Goal: Task Accomplishment & Management: Use online tool/utility

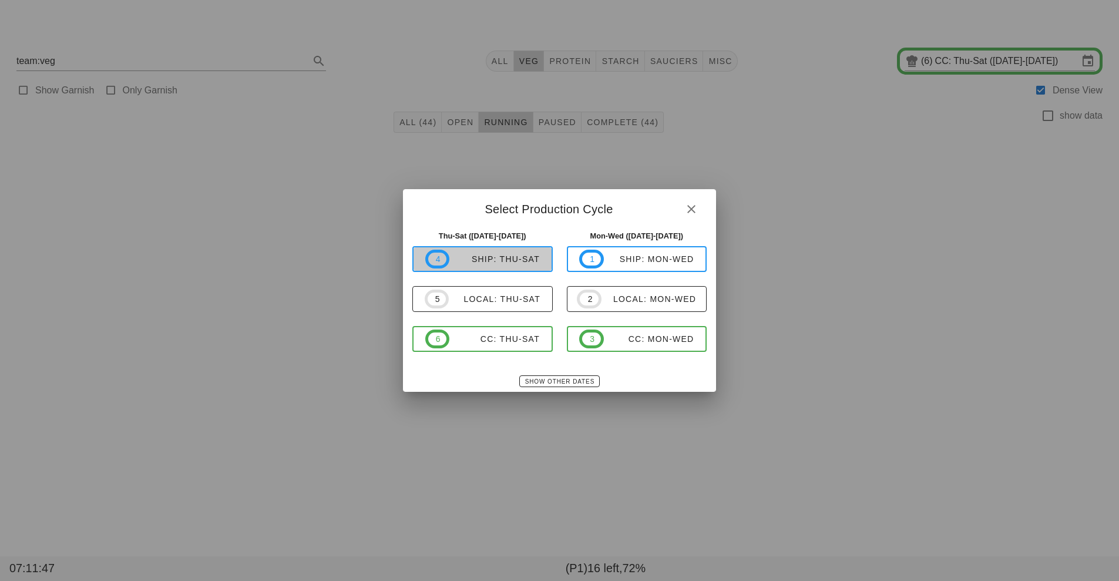
click at [507, 255] on div "ship: Thu-Sat" at bounding box center [494, 258] width 90 height 9
type input "ship: Thu-Sat ([DATE]-[DATE])"
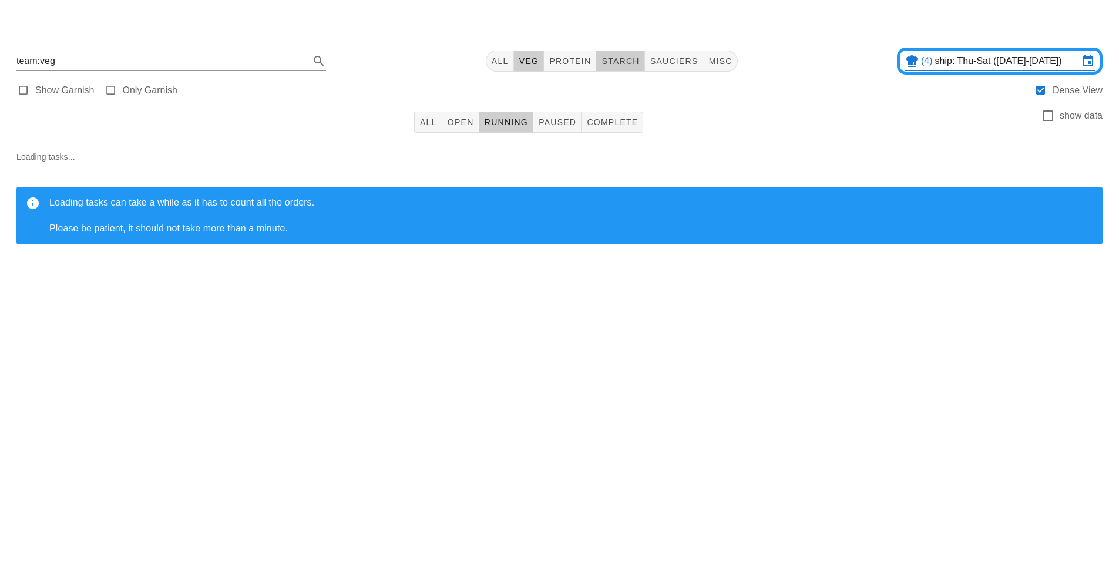
click at [639, 58] on span "starch" at bounding box center [620, 60] width 38 height 9
type input "team:starch"
click at [430, 126] on span "All" at bounding box center [429, 122] width 18 height 9
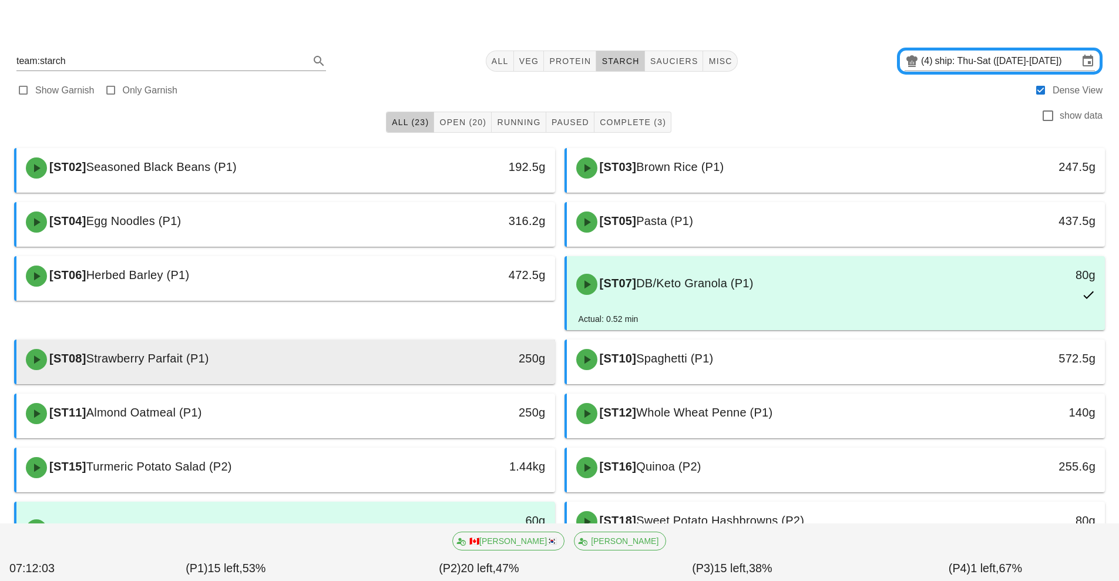
click at [415, 360] on div "[ST08] Strawberry Parfait (P1)" at bounding box center [219, 359] width 400 height 35
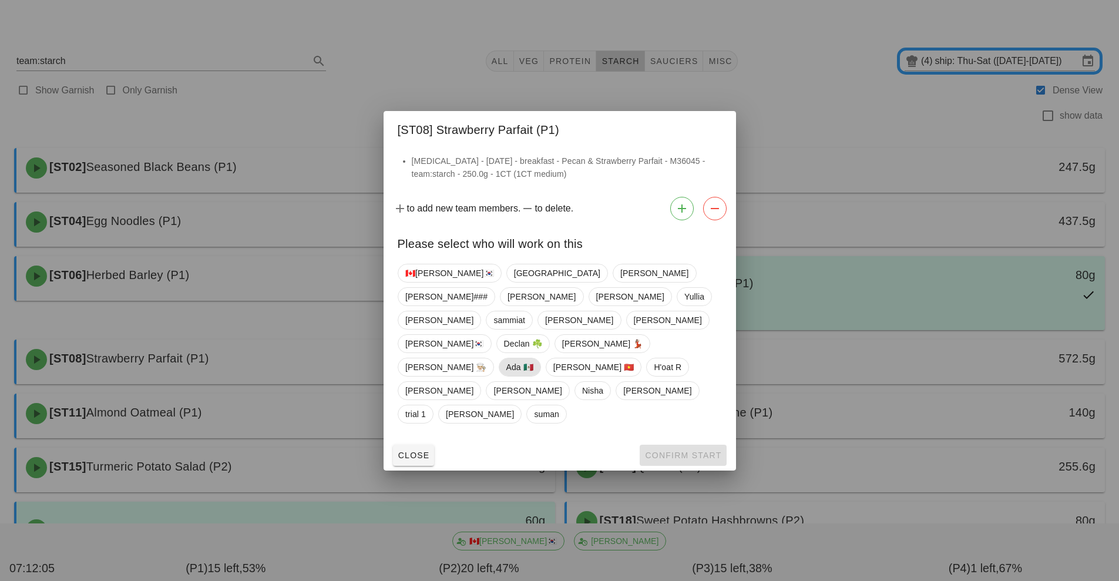
click at [532, 358] on span "Ada 🇲🇽" at bounding box center [519, 367] width 27 height 18
click at [670, 451] on span "Confirm Start" at bounding box center [683, 455] width 77 height 9
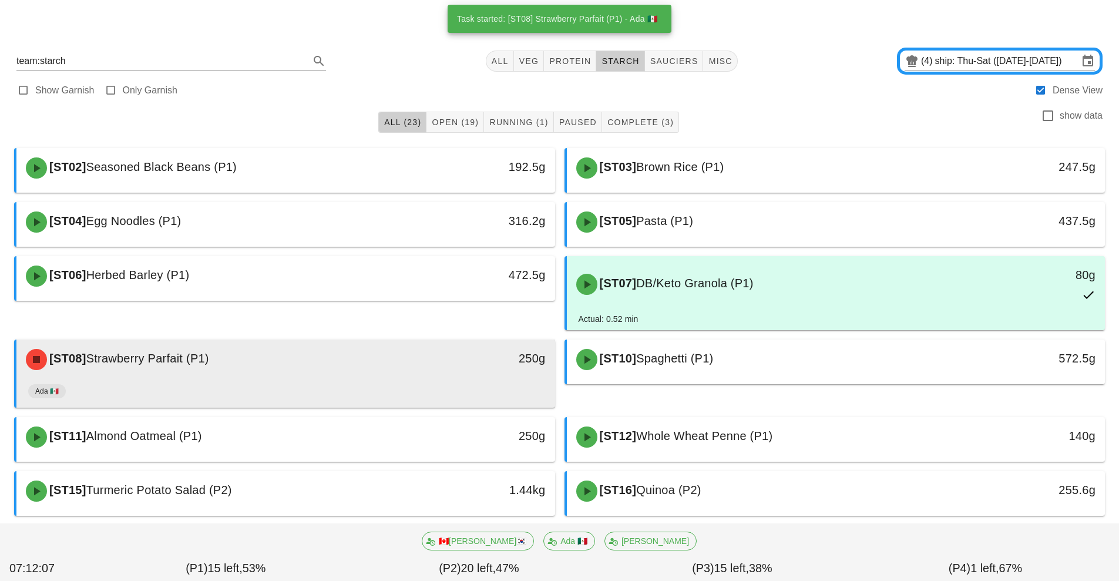
click at [415, 374] on div "[ST08] Strawberry Parfait (P1)" at bounding box center [219, 359] width 400 height 35
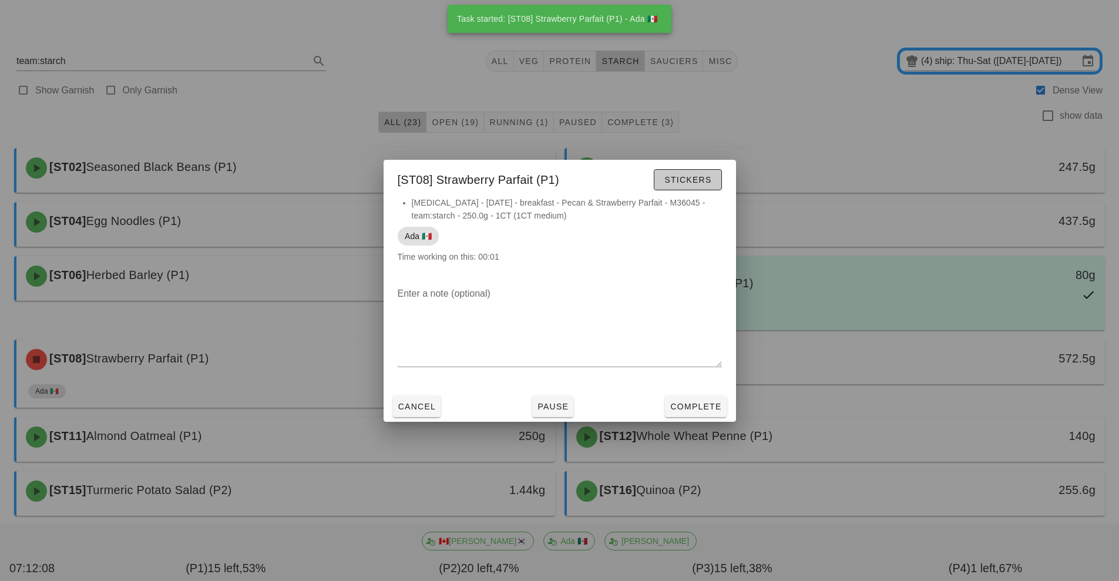
click at [689, 183] on span "Stickers" at bounding box center [688, 179] width 48 height 9
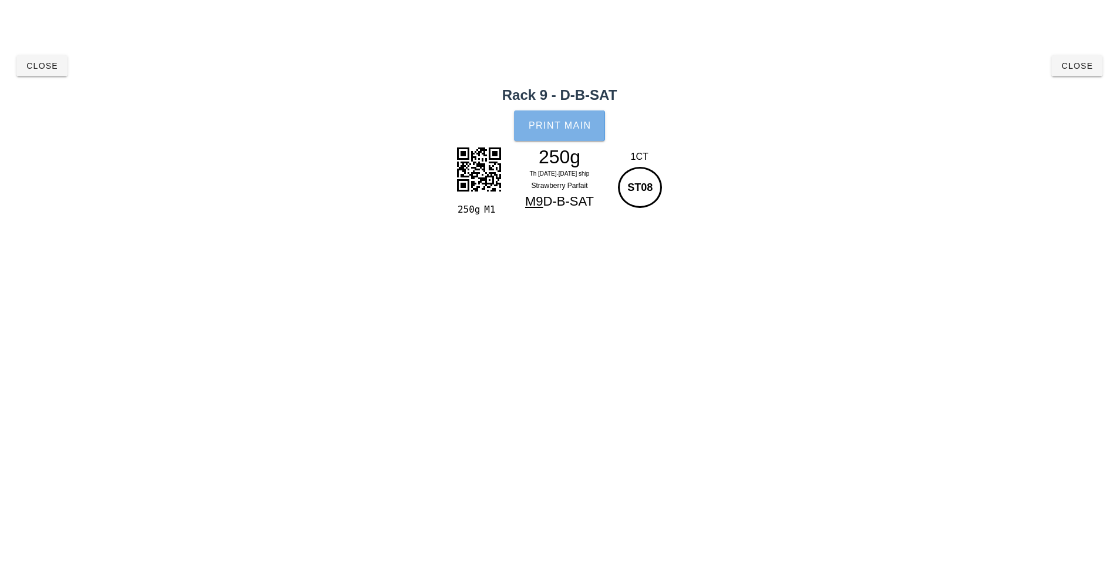
click at [563, 119] on button "Print Main" at bounding box center [559, 125] width 90 height 31
click at [1078, 75] on button "Close" at bounding box center [1077, 65] width 51 height 21
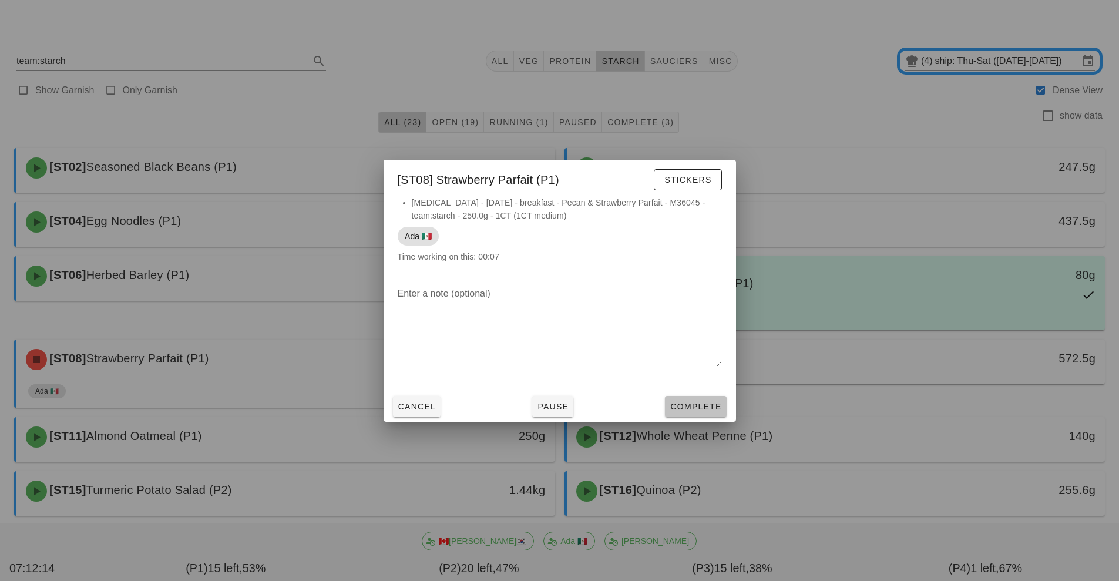
click at [707, 407] on span "Complete" at bounding box center [696, 406] width 52 height 9
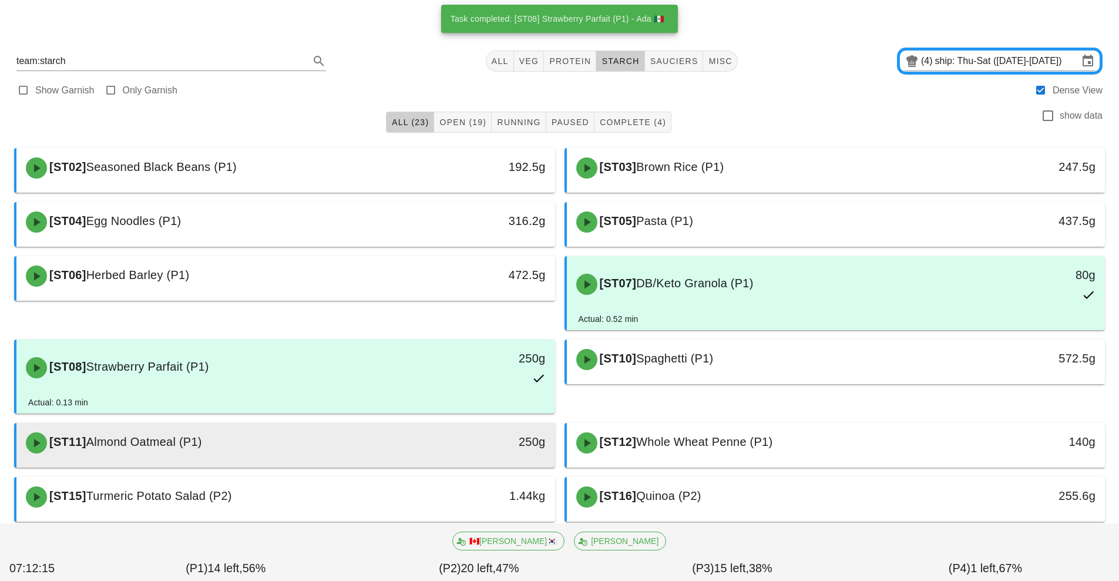
click at [394, 448] on div "[ST11] Almond Oatmeal (P1)" at bounding box center [219, 442] width 400 height 35
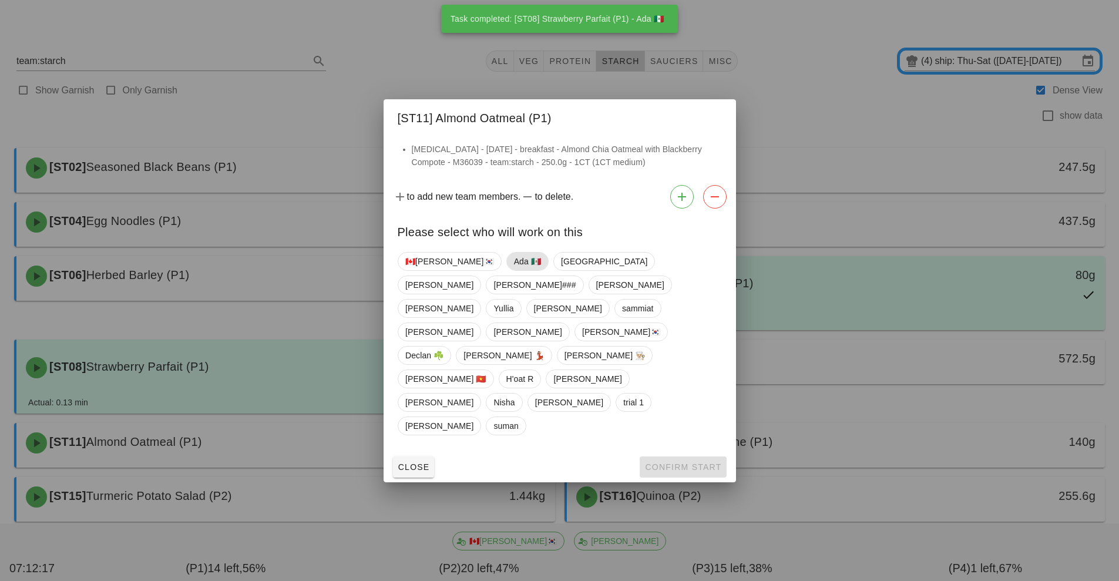
click at [514, 270] on span "Ada 🇲🇽" at bounding box center [527, 262] width 27 height 18
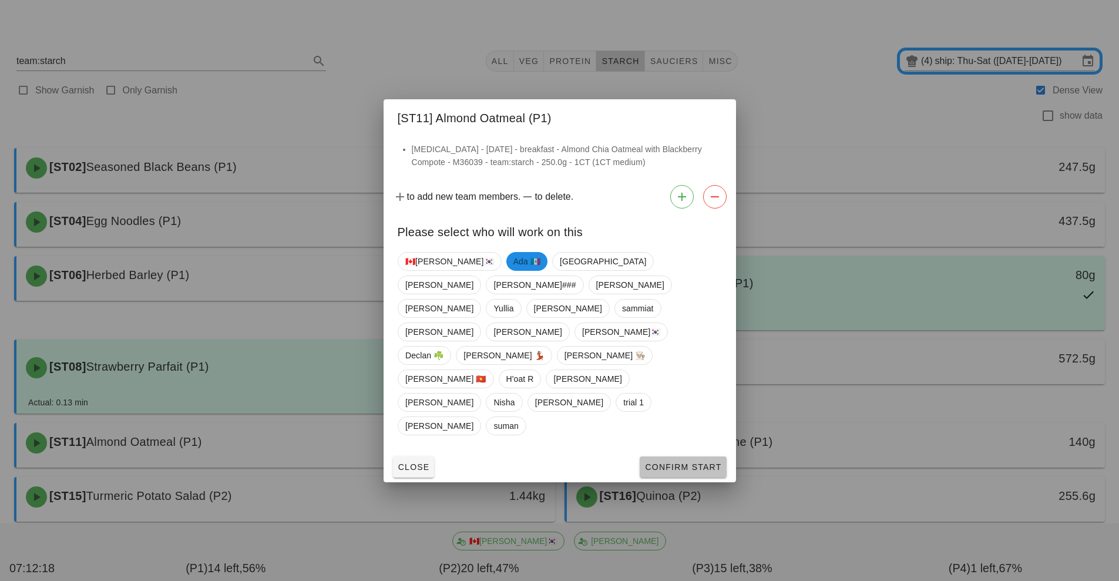
click at [667, 462] on span "Confirm Start" at bounding box center [683, 466] width 77 height 9
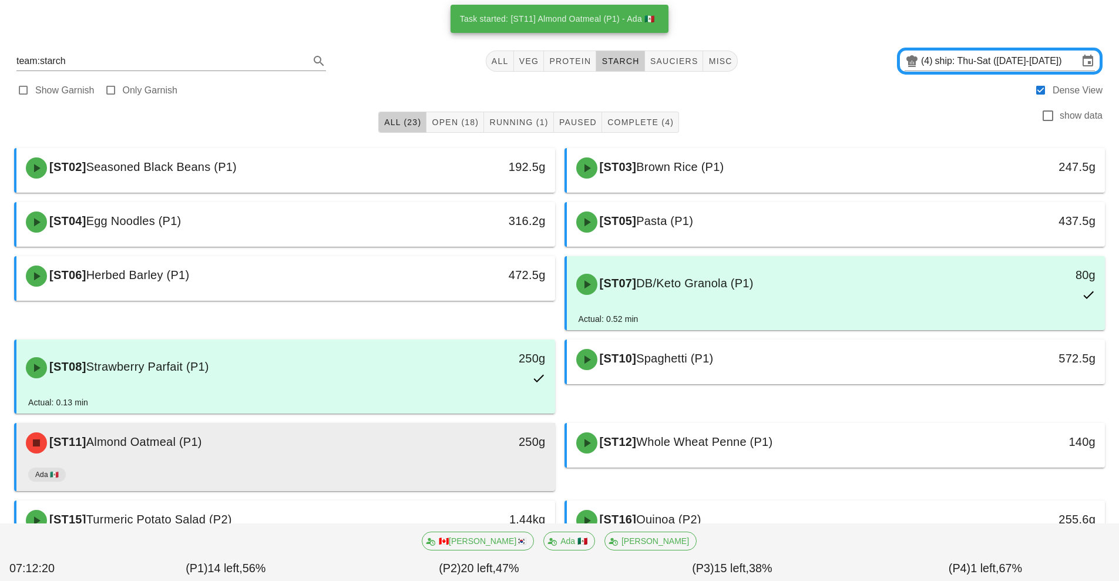
click at [463, 469] on div "Ada 🇲🇽" at bounding box center [285, 477] width 515 height 28
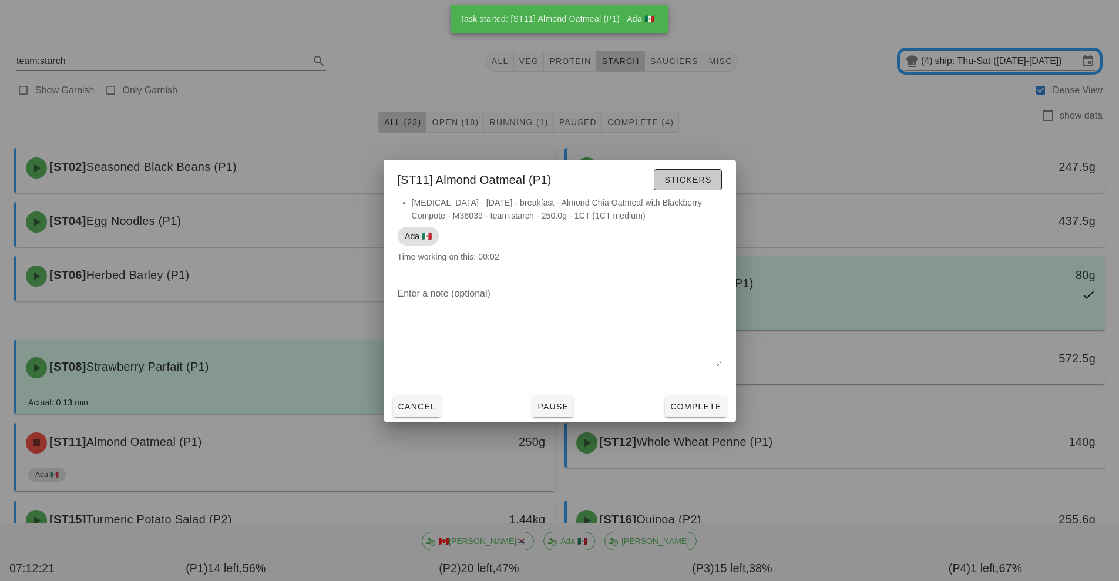
click at [705, 177] on span "Stickers" at bounding box center [688, 179] width 48 height 9
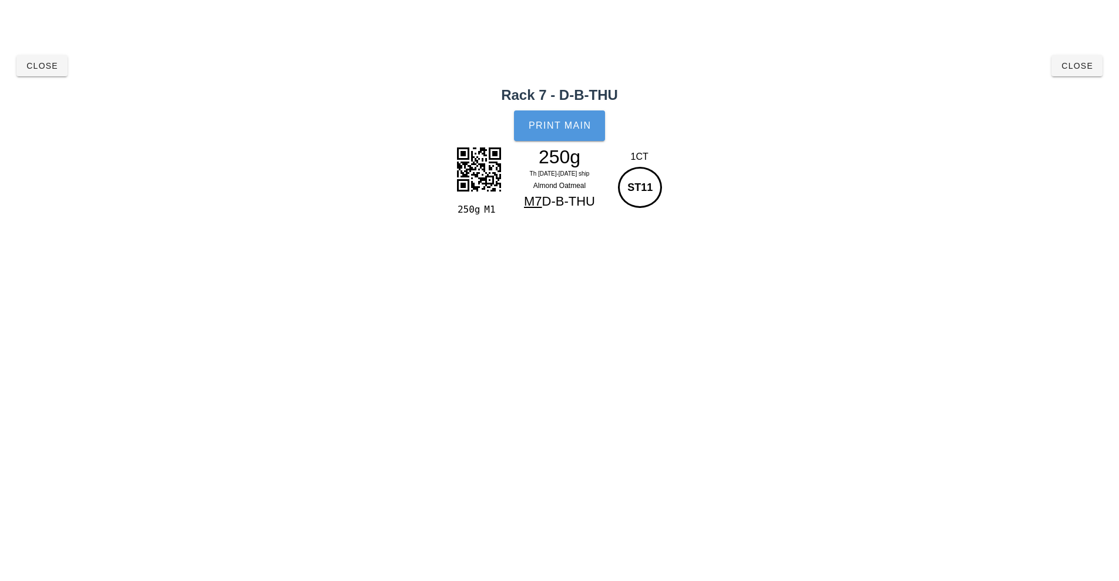
click at [561, 125] on span "Print Main" at bounding box center [559, 125] width 63 height 11
click at [1088, 69] on span "Close" at bounding box center [1077, 65] width 32 height 9
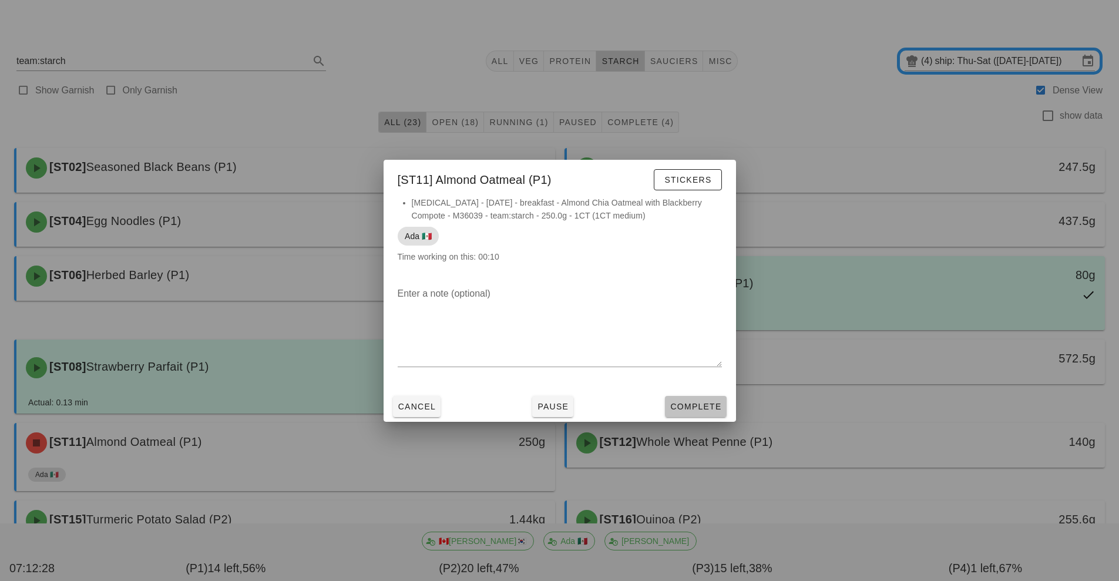
click at [699, 407] on span "Complete" at bounding box center [696, 406] width 52 height 9
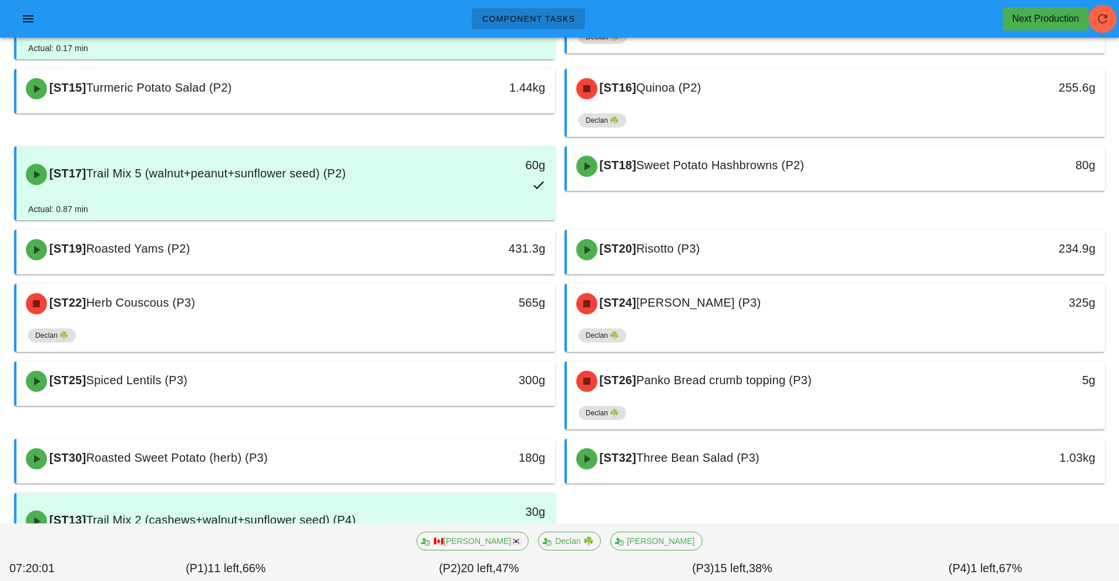
scroll to position [290, 0]
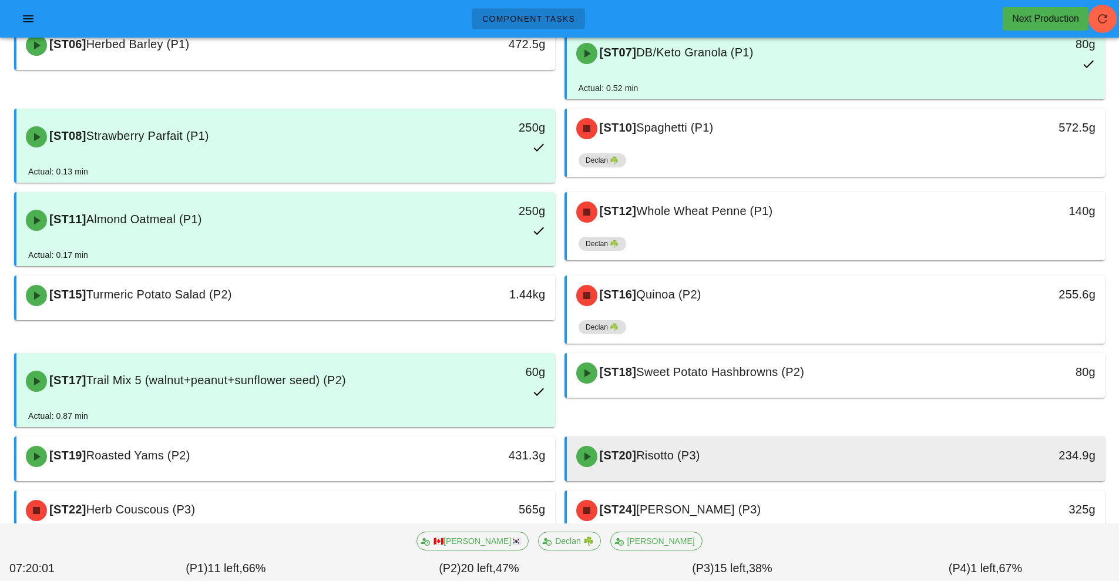
click at [797, 441] on div "[ST20] Risotto (P3)" at bounding box center [769, 456] width 400 height 35
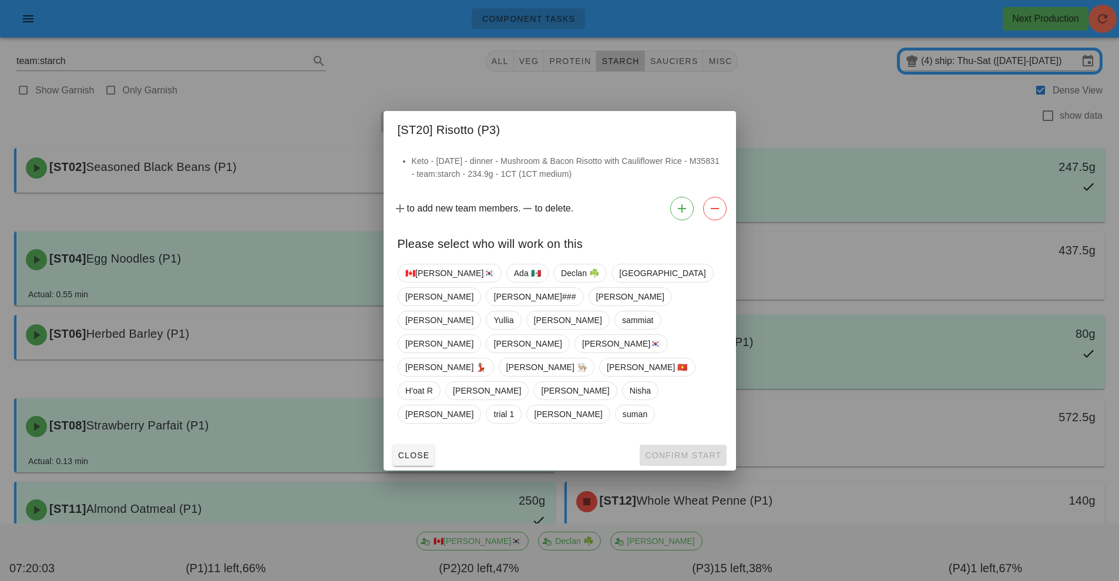
click at [1102, 20] on div at bounding box center [559, 290] width 1119 height 581
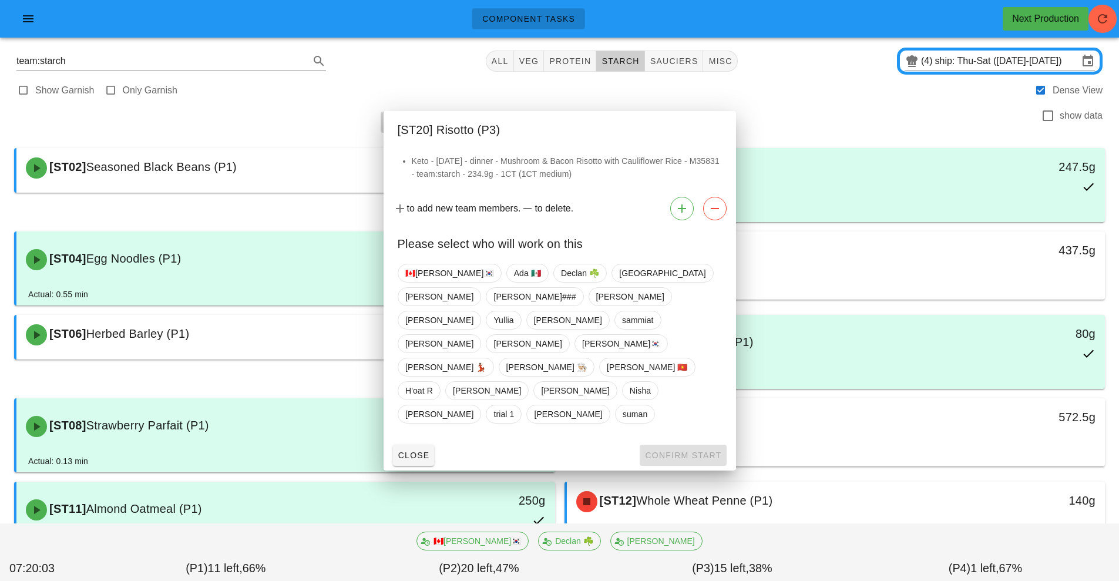
scroll to position [458, 0]
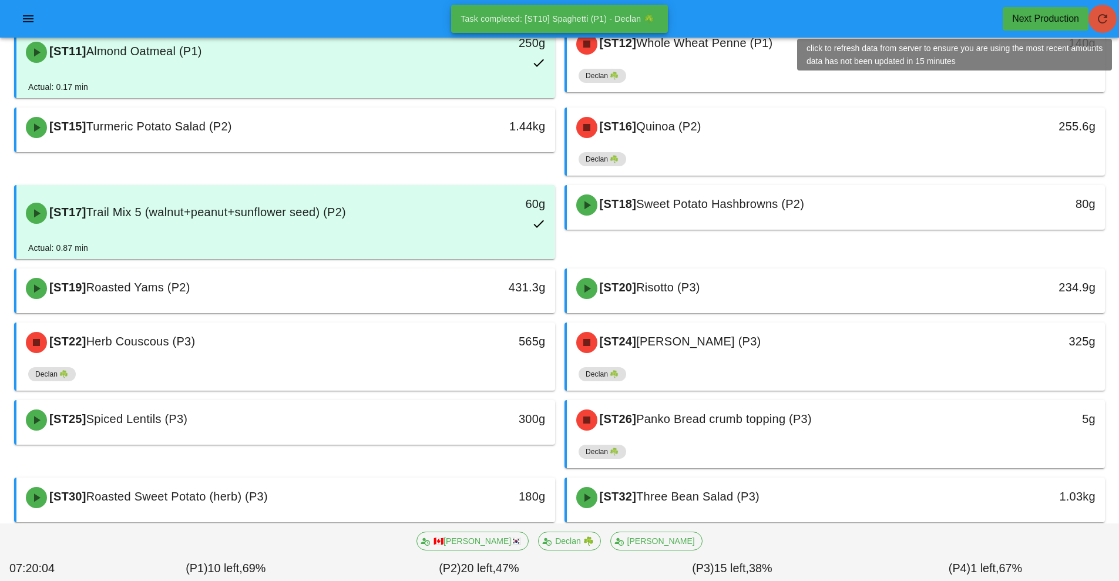
click at [1106, 20] on icon "button" at bounding box center [1103, 19] width 14 height 14
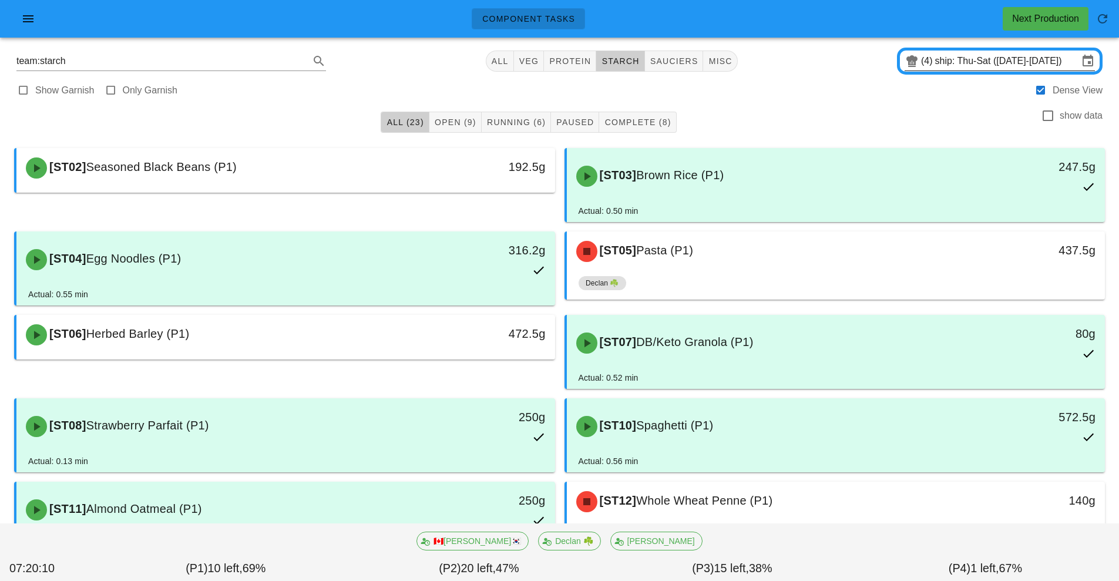
click at [988, 63] on input "ship: Thu-Sat ([DATE]-[DATE])" at bounding box center [1006, 61] width 143 height 19
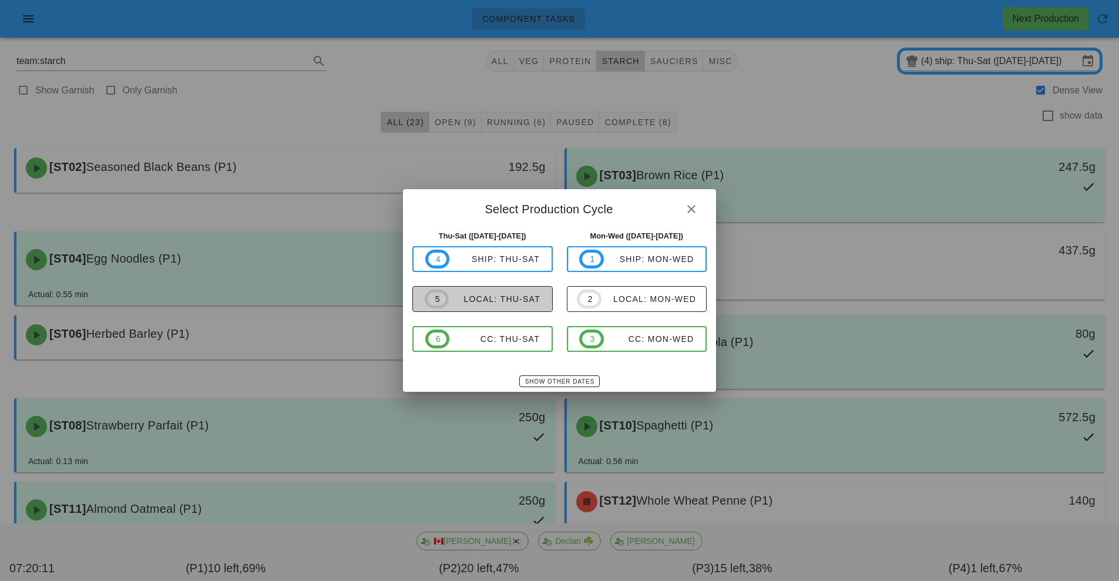
click at [492, 301] on div "local: Thu-Sat" at bounding box center [495, 298] width 92 height 9
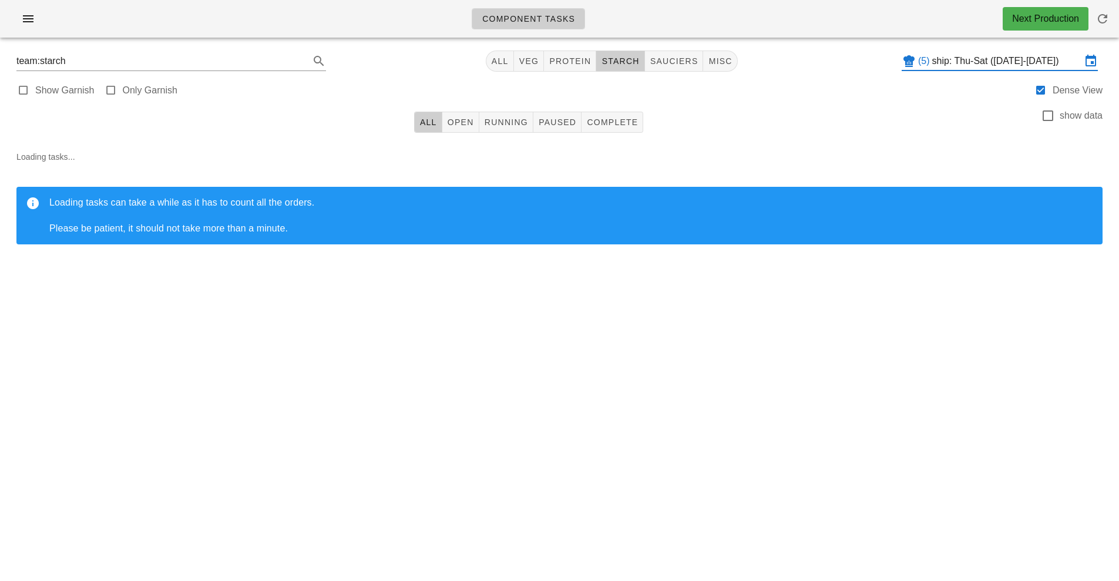
type input "local: Thu-Sat ([DATE]-[DATE])"
click at [573, 65] on span "protein" at bounding box center [570, 60] width 42 height 9
type input "team:protein"
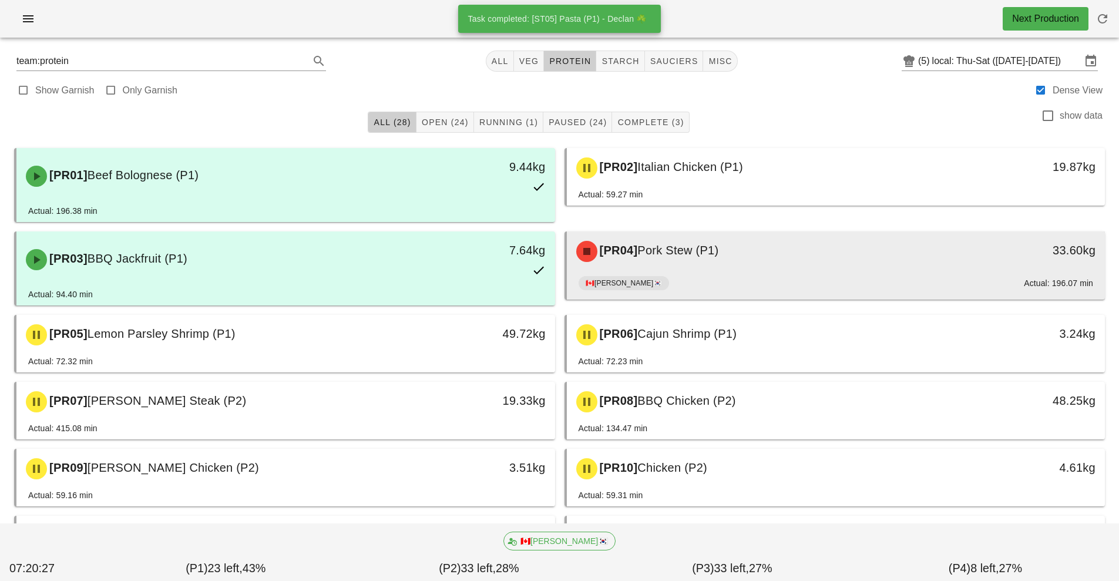
click at [723, 261] on div "[PR04] Pork Stew (P1)" at bounding box center [769, 251] width 400 height 35
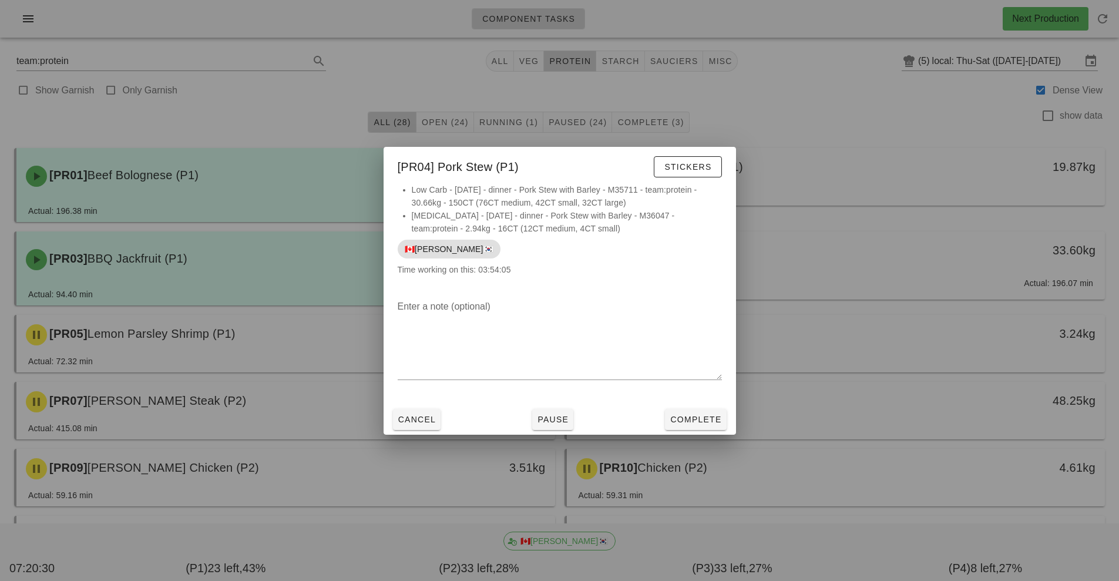
click at [844, 146] on div at bounding box center [559, 290] width 1119 height 581
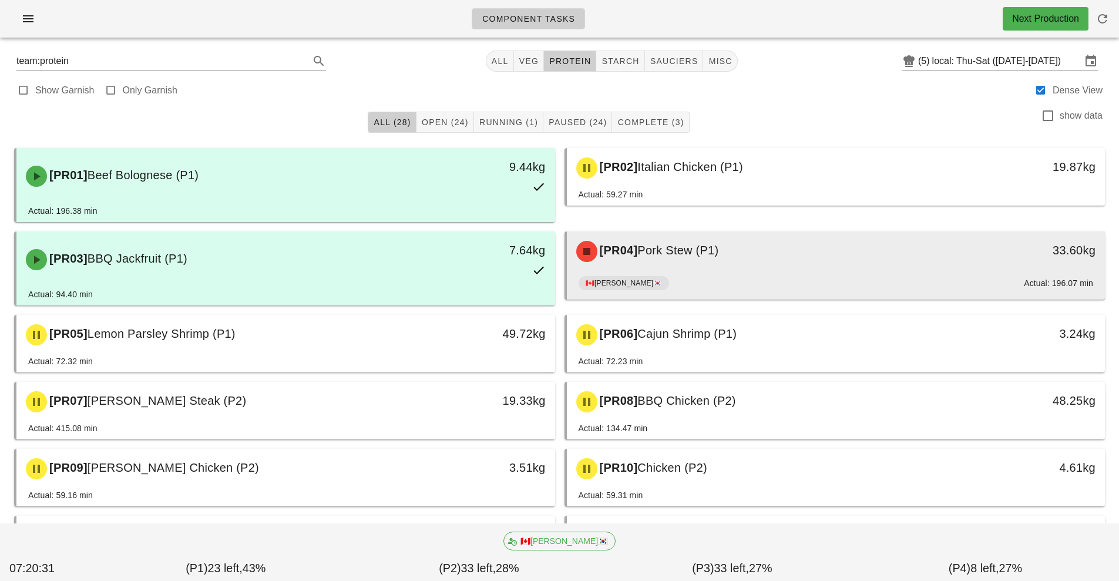
click at [669, 265] on div "[PR04] Pork Stew (P1)" at bounding box center [769, 251] width 400 height 35
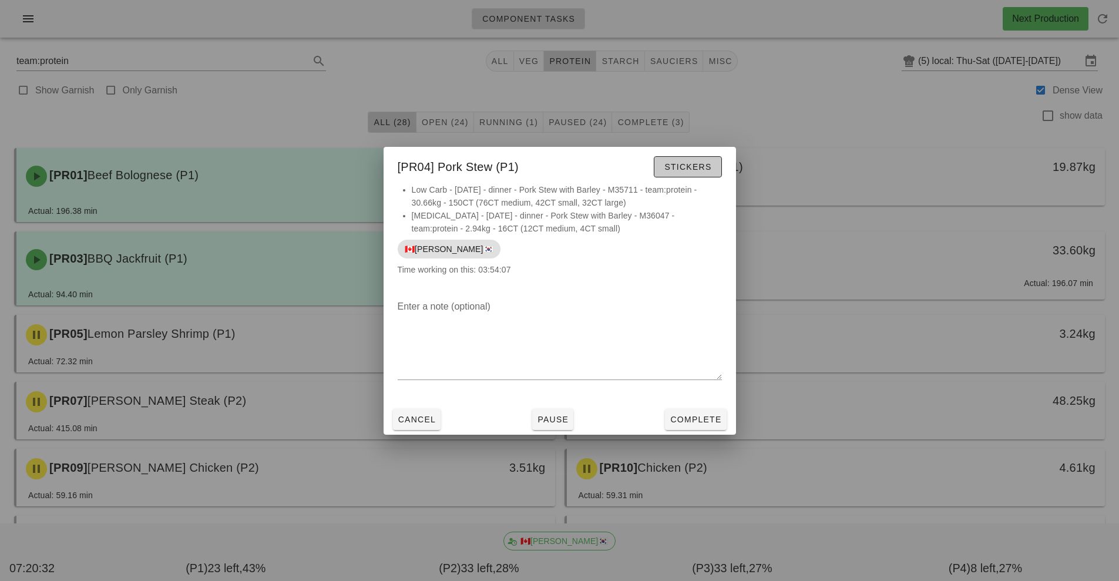
click at [694, 175] on button "Stickers" at bounding box center [688, 166] width 68 height 21
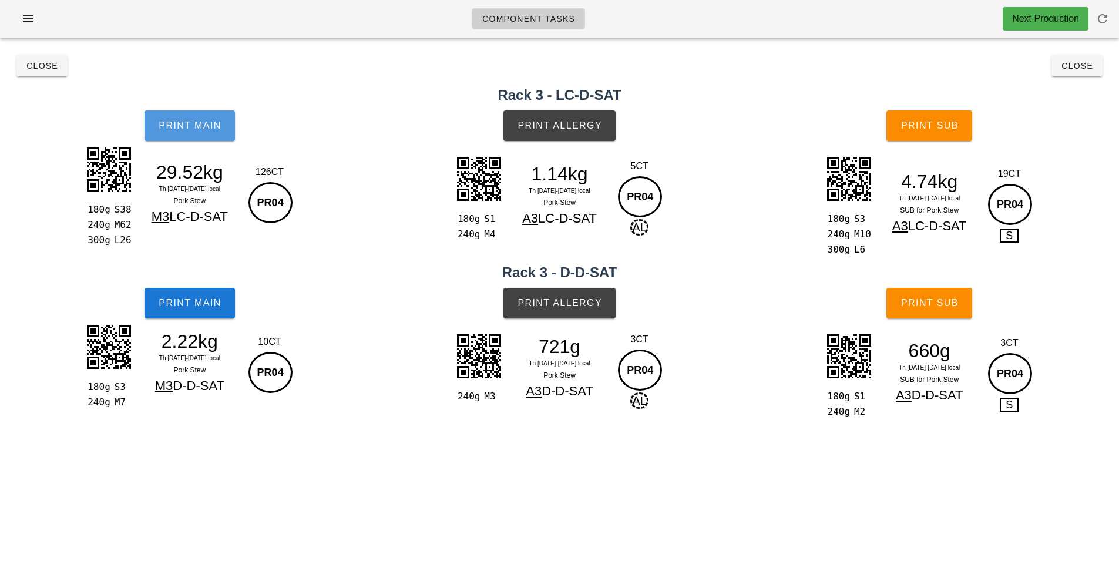
click at [189, 137] on button "Print Main" at bounding box center [190, 125] width 90 height 31
click at [1080, 67] on span "Close" at bounding box center [1077, 65] width 32 height 9
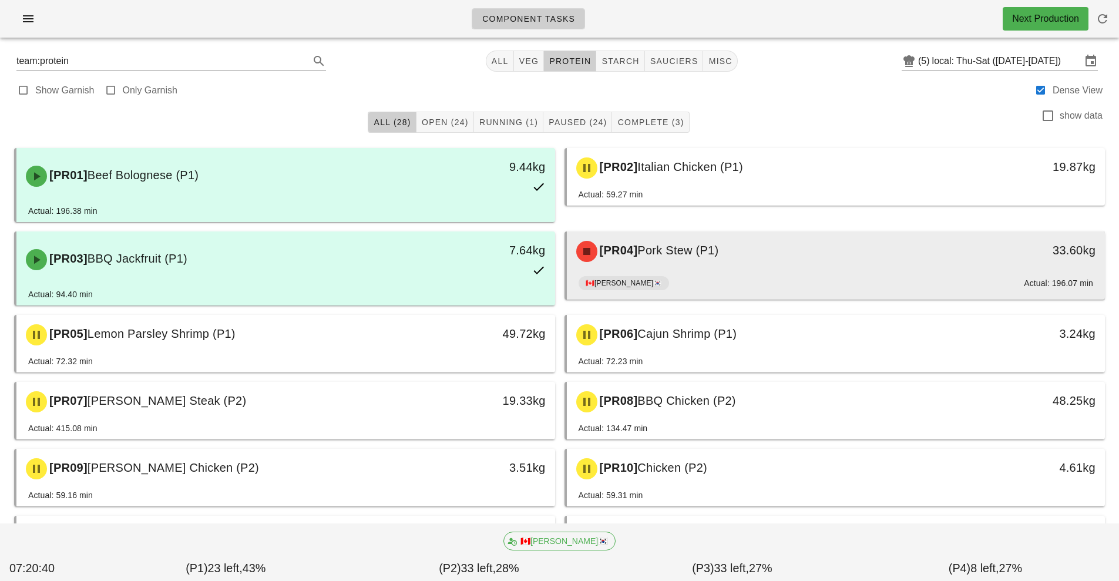
click at [718, 269] on div "[PR04] Pork Stew (P1)" at bounding box center [769, 251] width 400 height 35
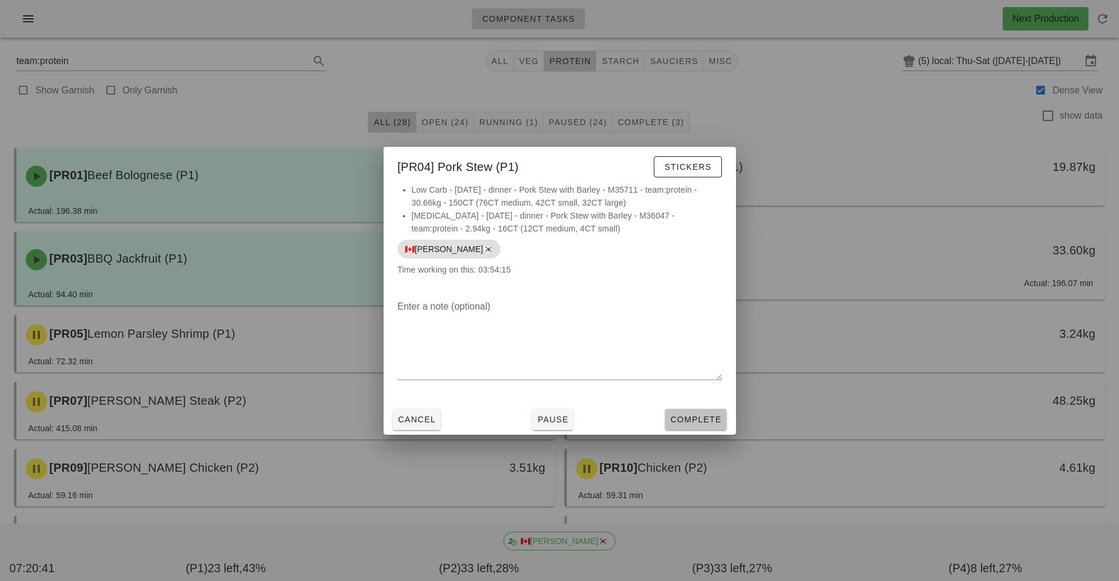
click at [713, 419] on span "Complete" at bounding box center [696, 419] width 52 height 9
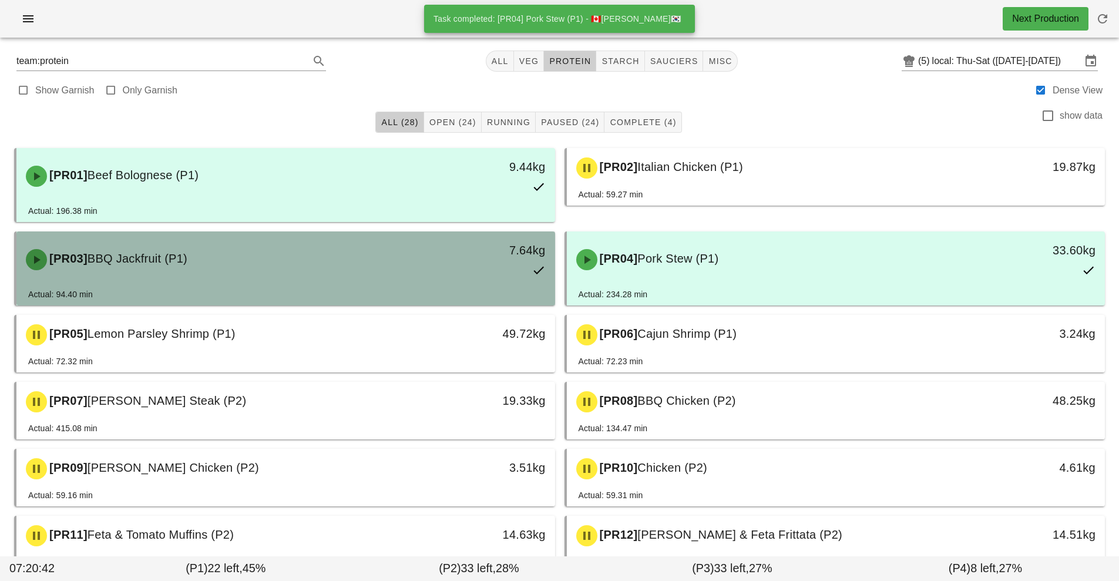
click at [438, 271] on div "7.64kg" at bounding box center [485, 260] width 133 height 52
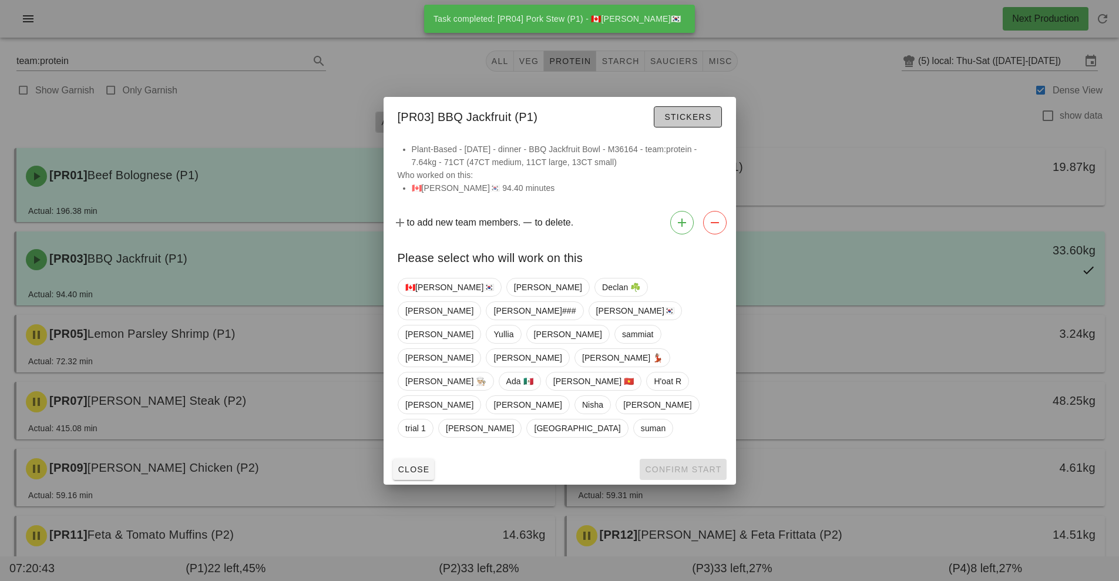
click at [701, 122] on span "Stickers" at bounding box center [688, 116] width 48 height 9
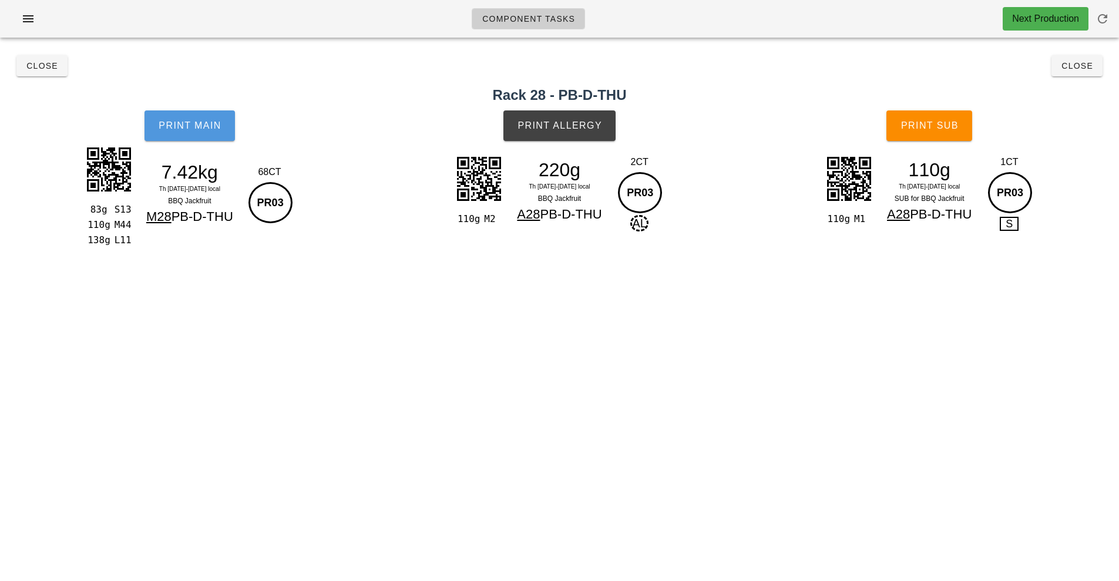
click at [204, 120] on button "Print Main" at bounding box center [190, 125] width 90 height 31
click at [597, 132] on button "Print Allergy" at bounding box center [560, 125] width 112 height 31
click at [947, 136] on button "Print Sub" at bounding box center [930, 125] width 86 height 31
